Goal: Go to known website: Access a specific website the user already knows

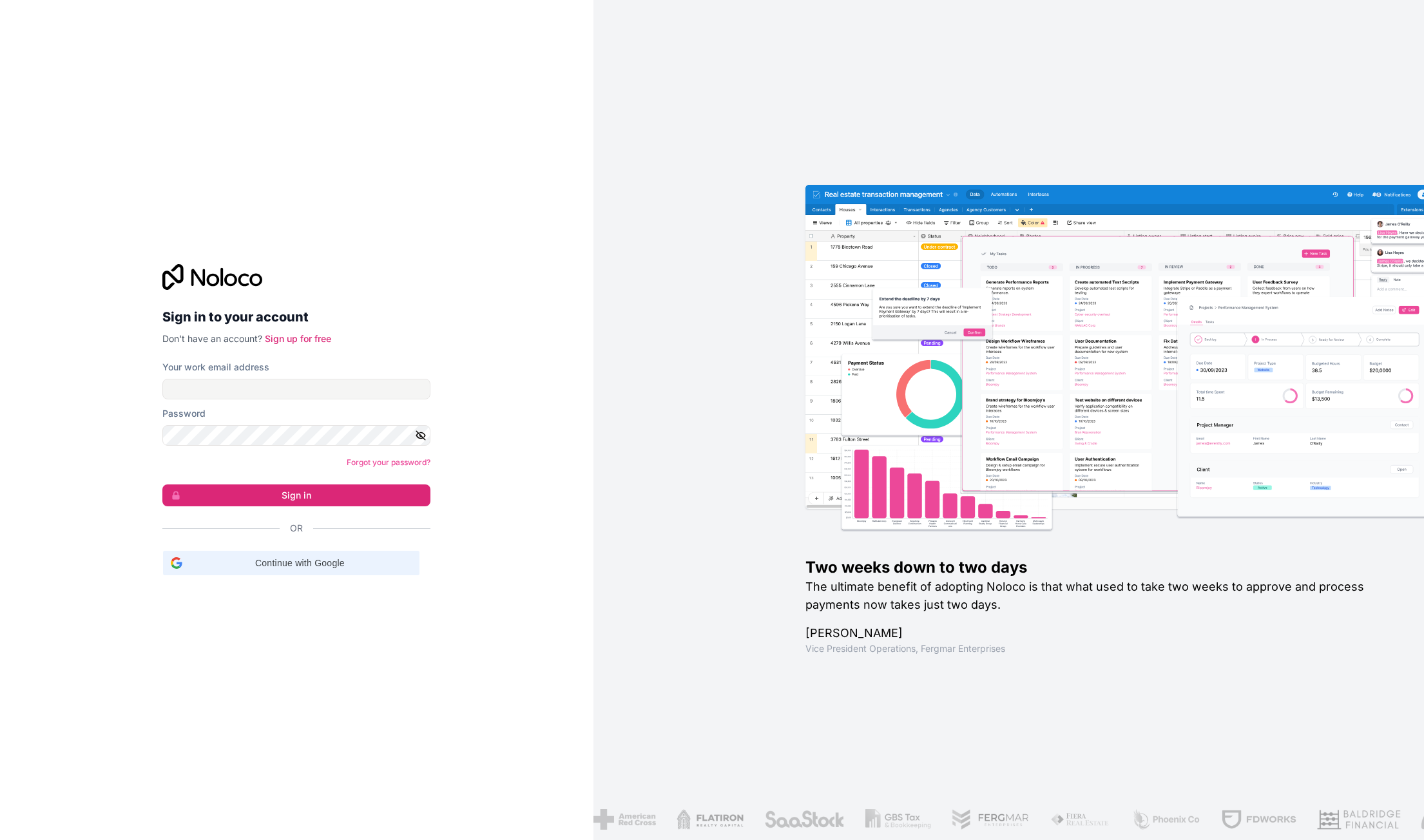
click at [319, 558] on span "Continue with Google" at bounding box center [299, 563] width 224 height 14
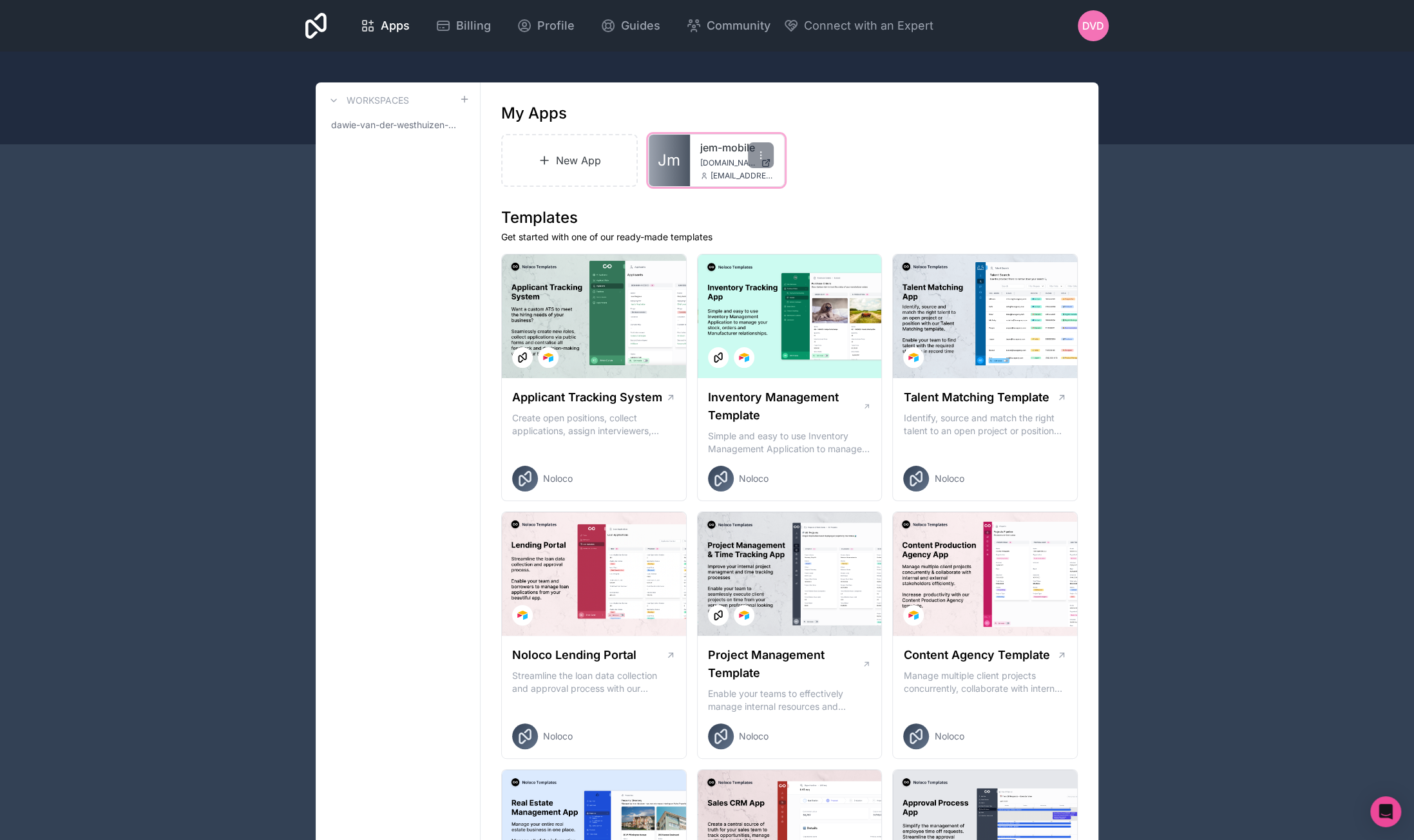
click at [719, 161] on span "jem-mobile.noloco.co" at bounding box center [728, 162] width 55 height 10
